Goal: Find specific page/section: Find specific page/section

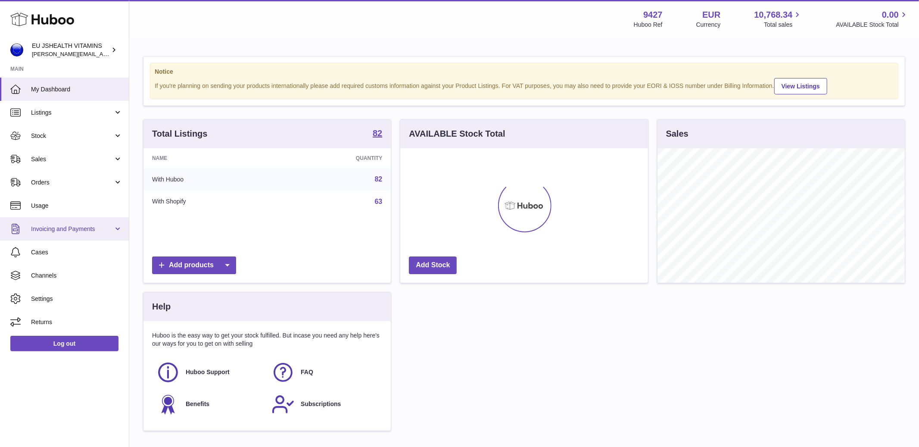
scroll to position [134, 247]
click at [73, 139] on span "Stock" at bounding box center [72, 136] width 82 height 8
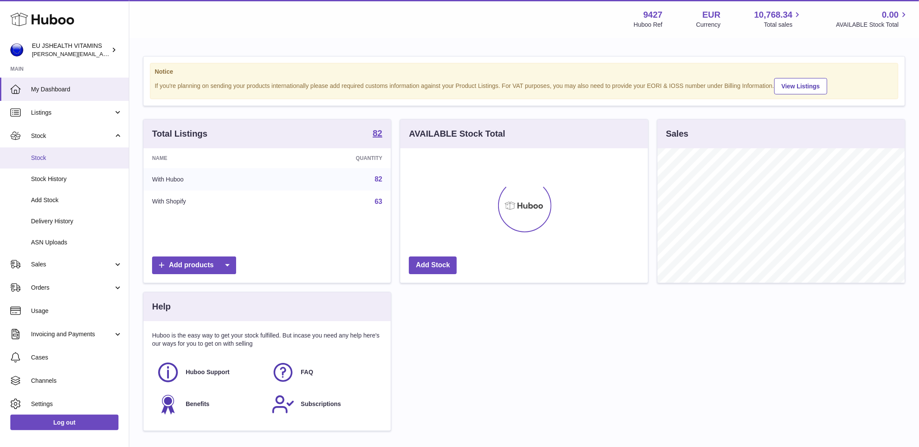
click at [70, 162] on link "Stock" at bounding box center [64, 157] width 129 height 21
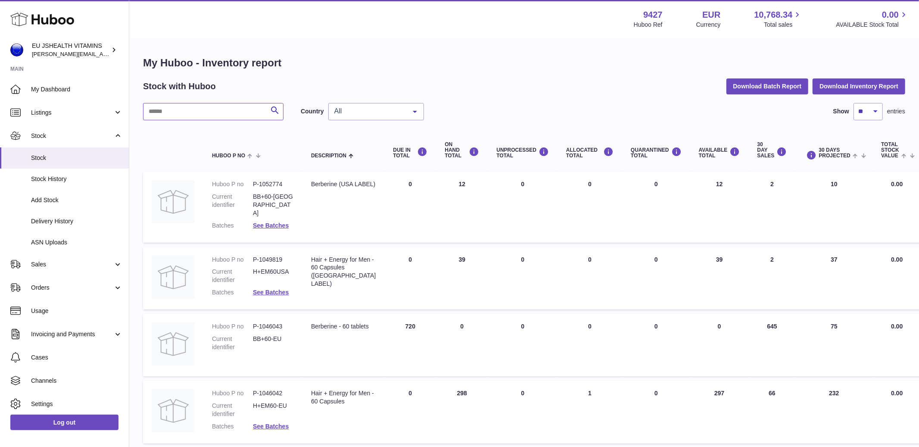
click at [207, 115] on input "text" at bounding box center [213, 111] width 140 height 17
type input "*********"
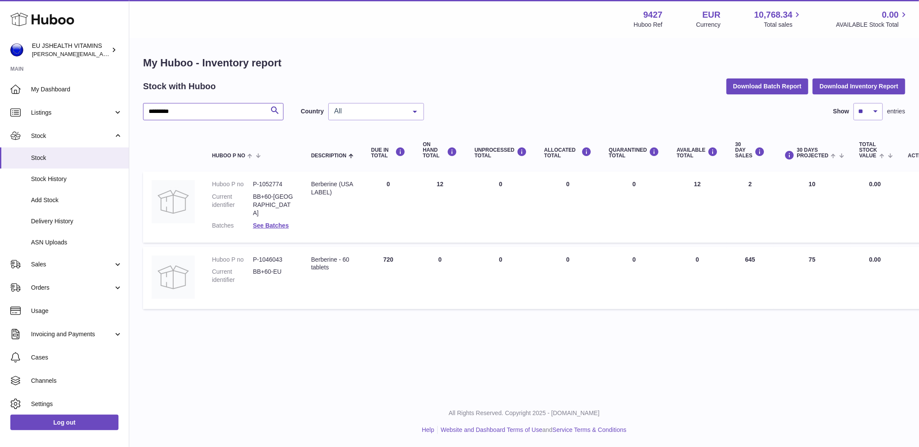
scroll to position [0, 18]
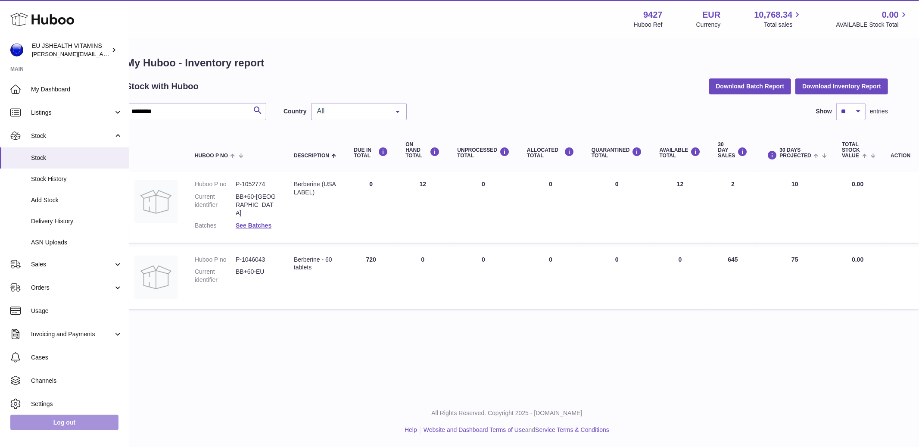
click at [83, 423] on link "Log out" at bounding box center [64, 422] width 108 height 16
